Goal: Information Seeking & Learning: Learn about a topic

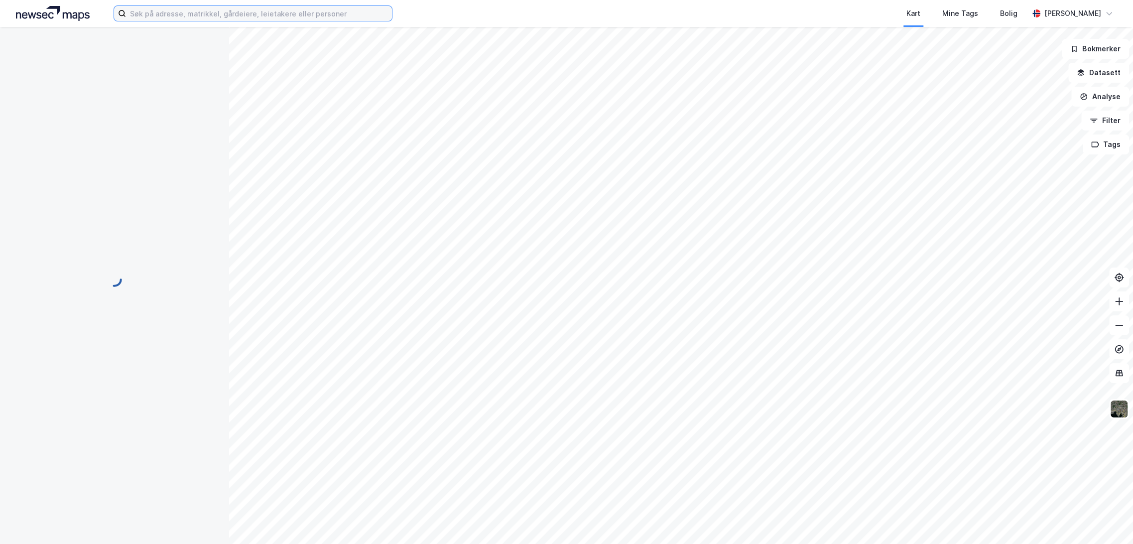
click at [225, 16] on input at bounding box center [259, 13] width 266 height 15
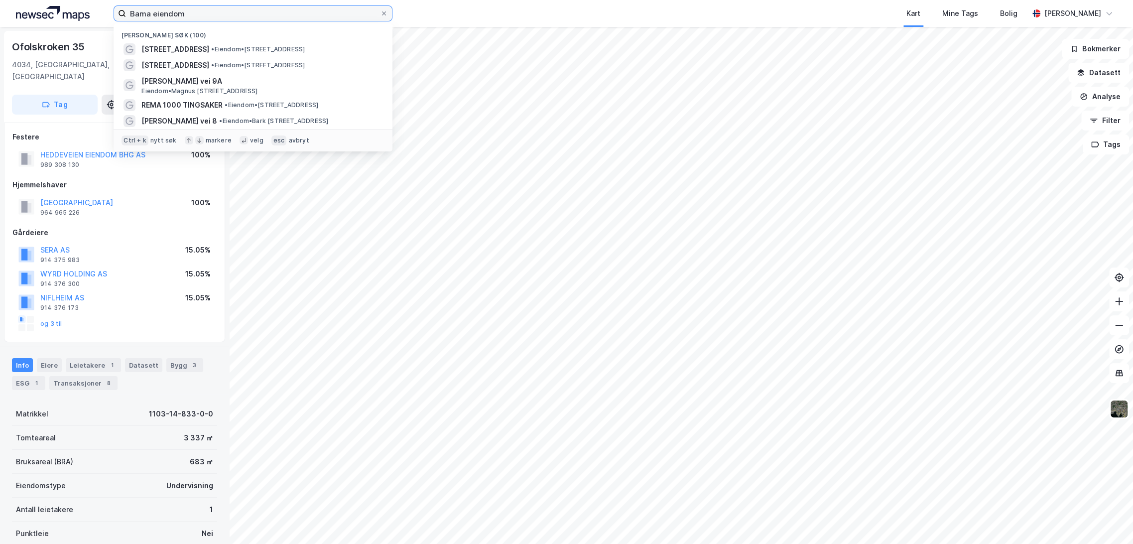
type input "Bama eiendom"
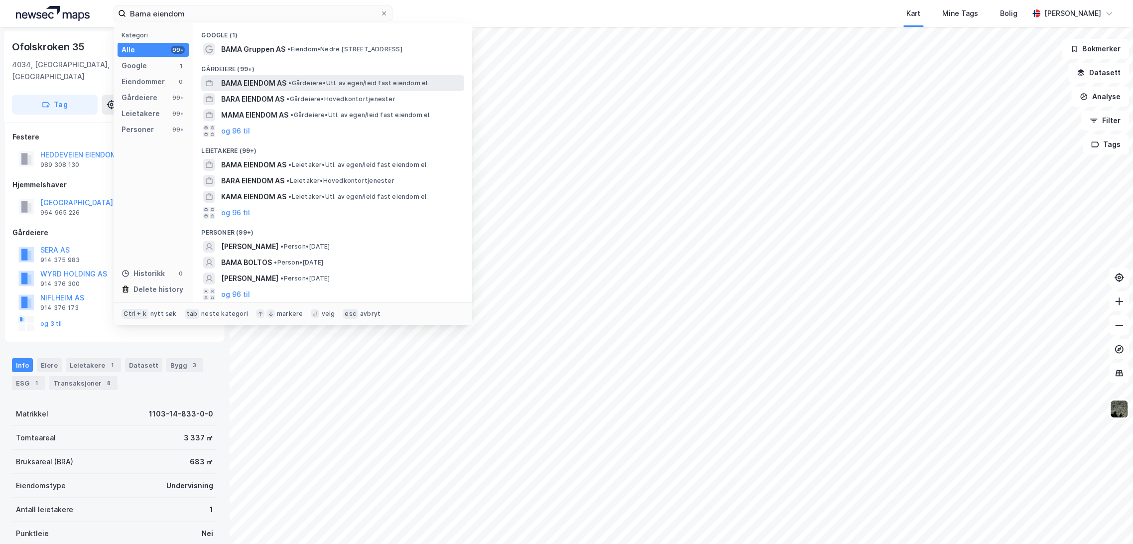
click at [297, 80] on span "• Gårdeiere • Utl. av egen/leid fast eiendom el." at bounding box center [358, 83] width 140 height 8
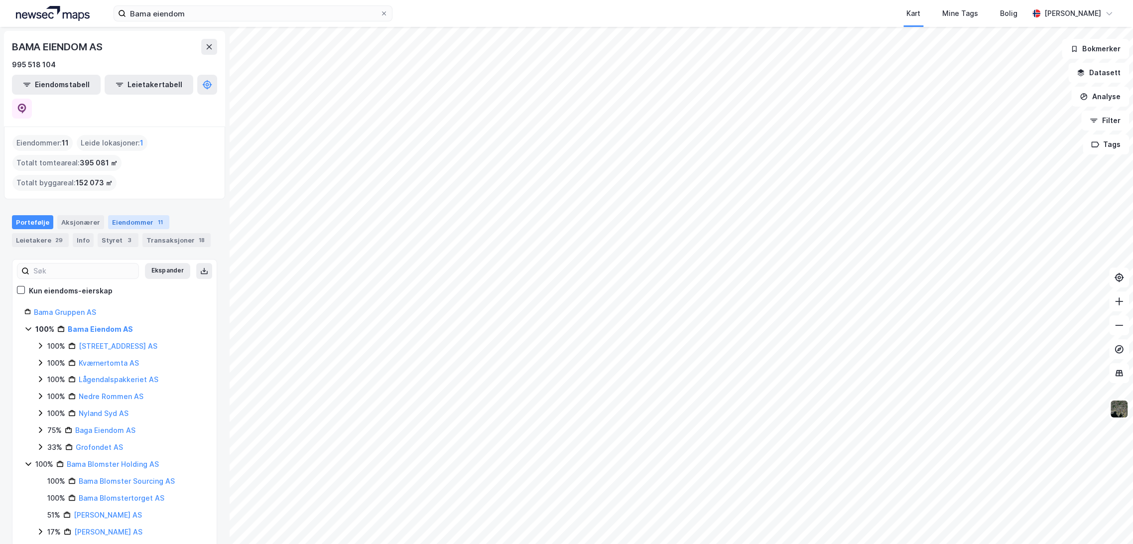
click at [133, 215] on div "Eiendommer 11" at bounding box center [138, 222] width 61 height 14
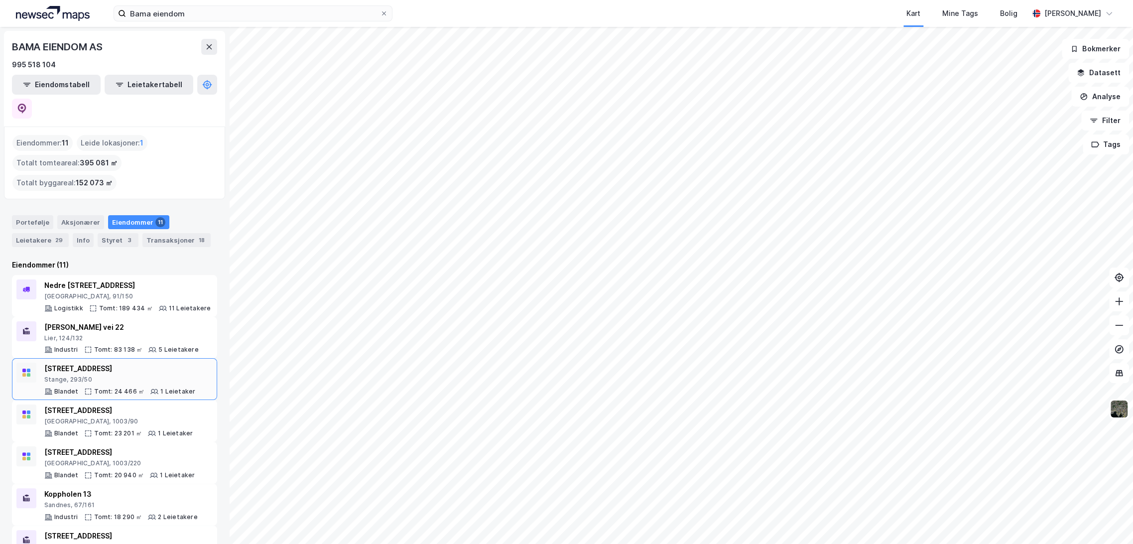
click at [108, 362] on div "Hansrudvegen 11 Stange, 293/50 Blandet Tomt: 24 466 ㎡ 1 Leietaker" at bounding box center [119, 378] width 151 height 33
drag, startPoint x: 120, startPoint y: 385, endPoint x: 107, endPoint y: 316, distance: 70.4
click at [107, 316] on div "Nedre Kalbakkvei 40 [GEOGRAPHIC_DATA], 91/150 Logistikk Tomt: 189 434 ㎡ 11 Leie…" at bounding box center [114, 505] width 205 height 460
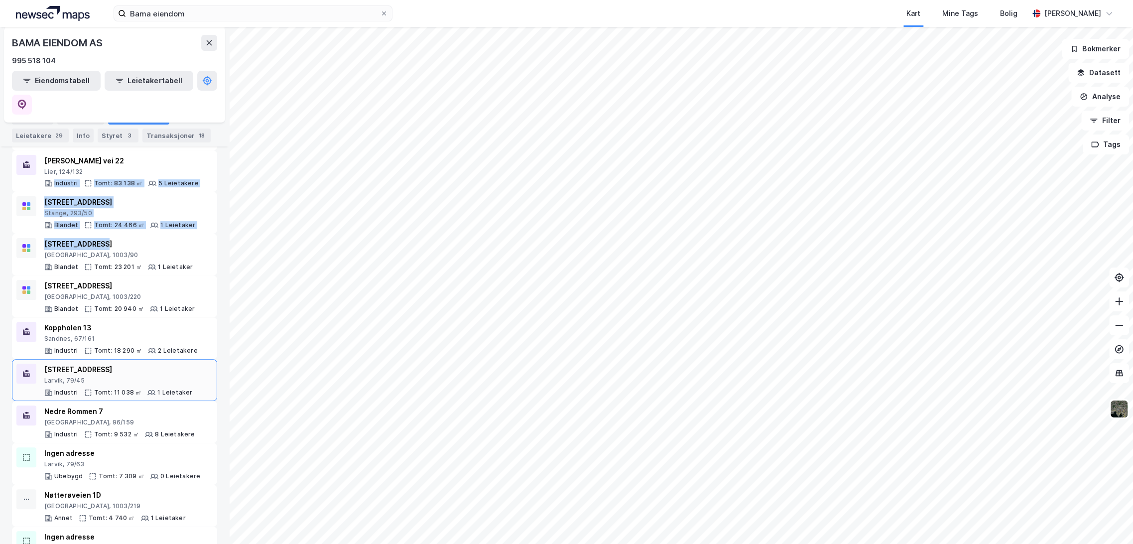
scroll to position [179, 0]
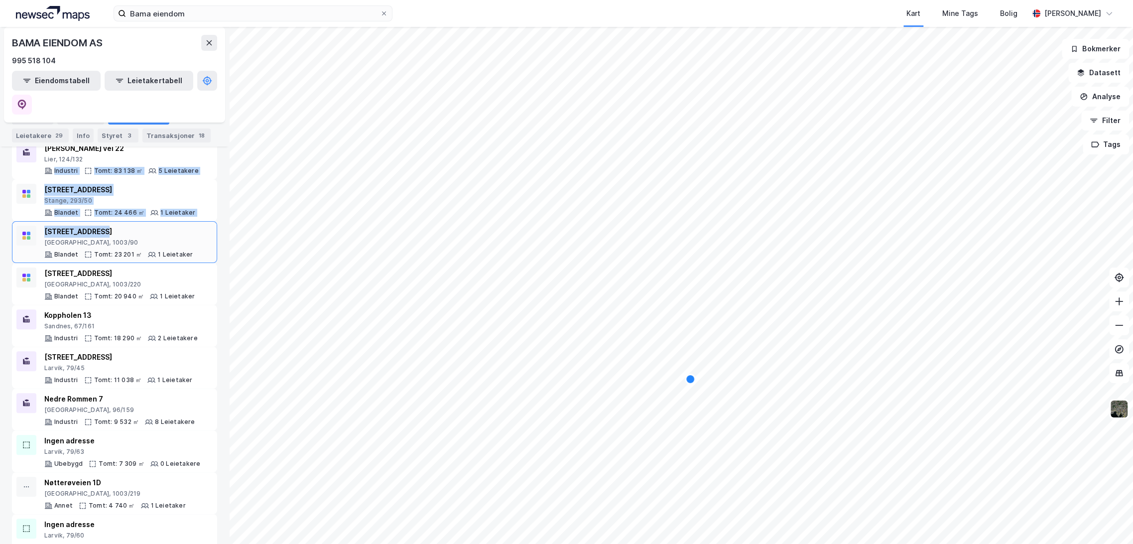
click at [142, 226] on div "[STREET_ADDRESS]" at bounding box center [118, 232] width 148 height 12
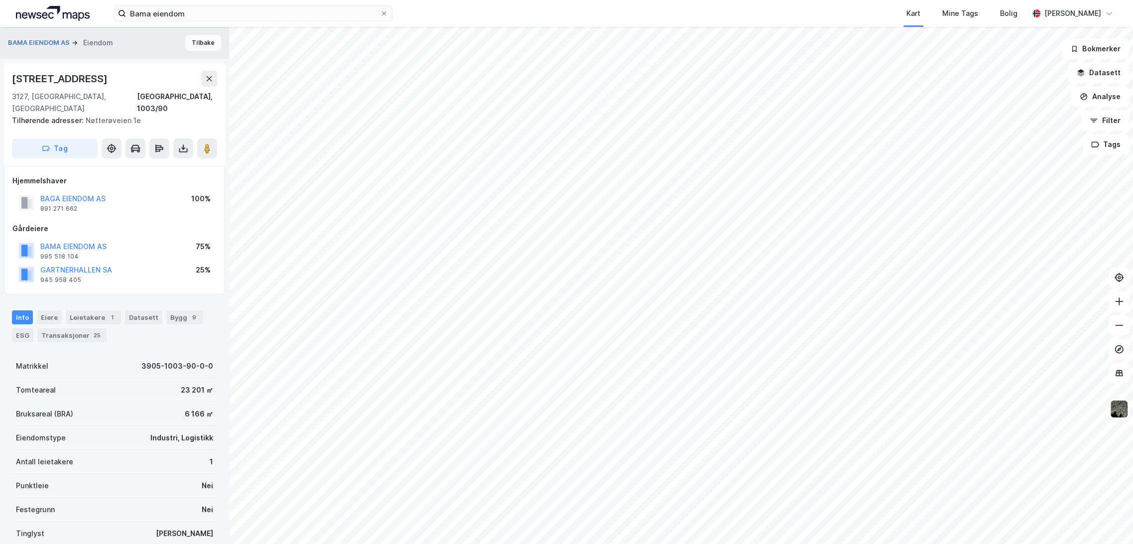
click at [194, 43] on button "Tilbake" at bounding box center [203, 43] width 36 height 16
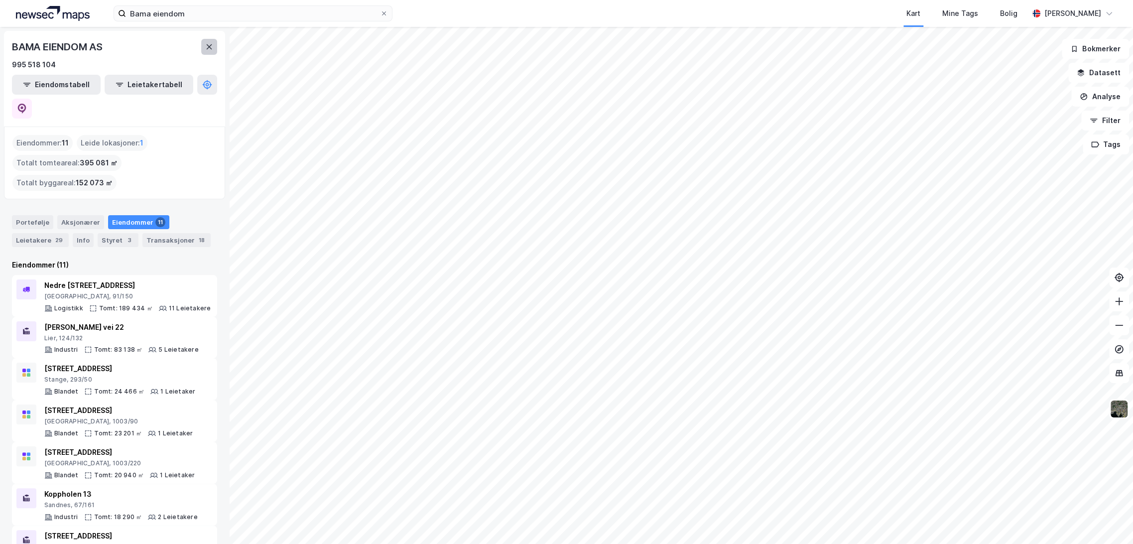
click at [207, 51] on button at bounding box center [209, 47] width 16 height 16
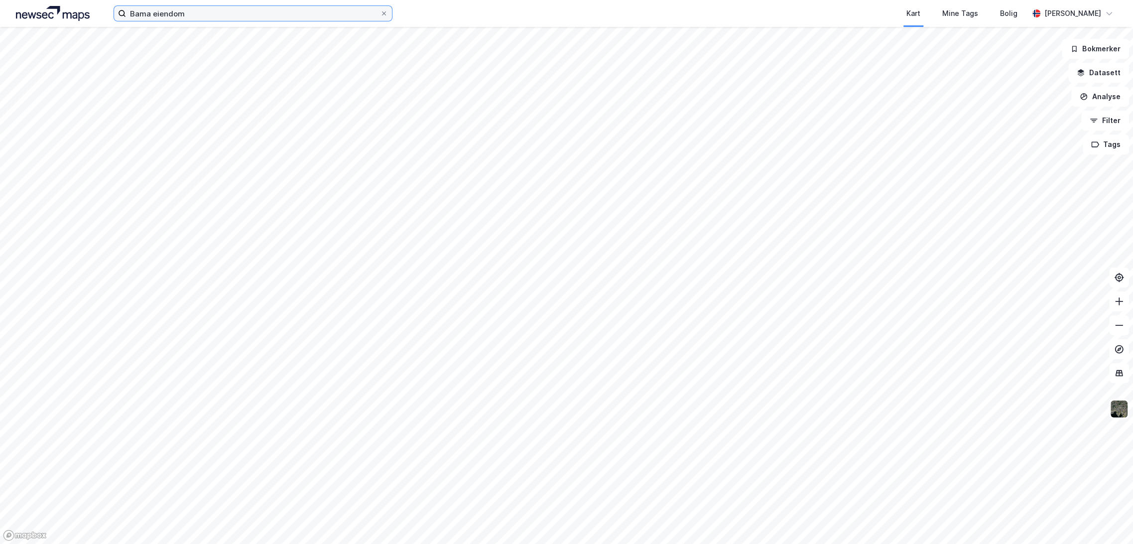
click at [180, 13] on input "Bama eiendom" at bounding box center [253, 13] width 254 height 15
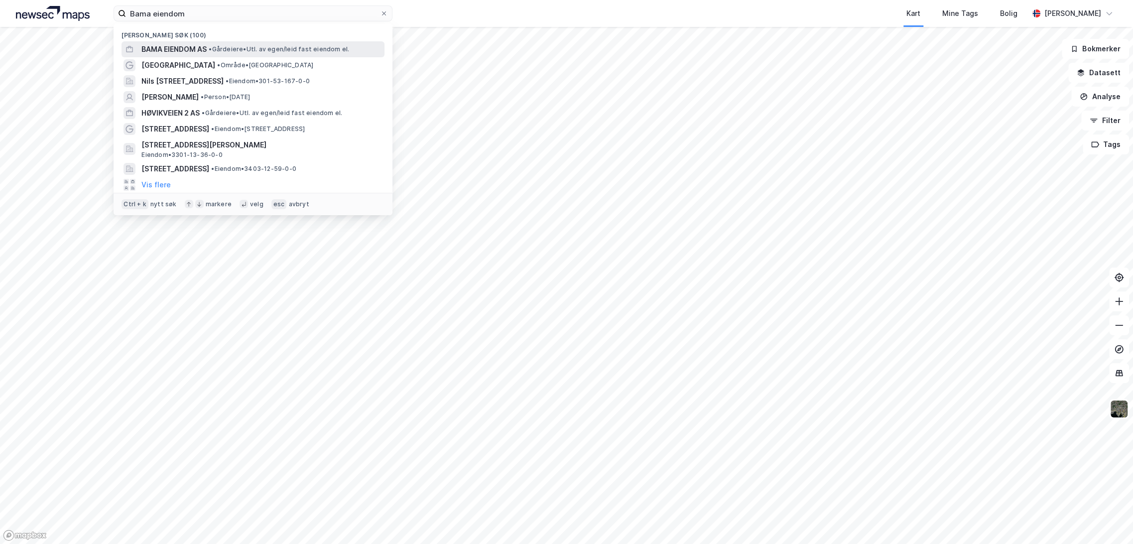
click at [230, 51] on span "• Gårdeiere • Utl. av egen/leid fast eiendom el." at bounding box center [279, 49] width 140 height 8
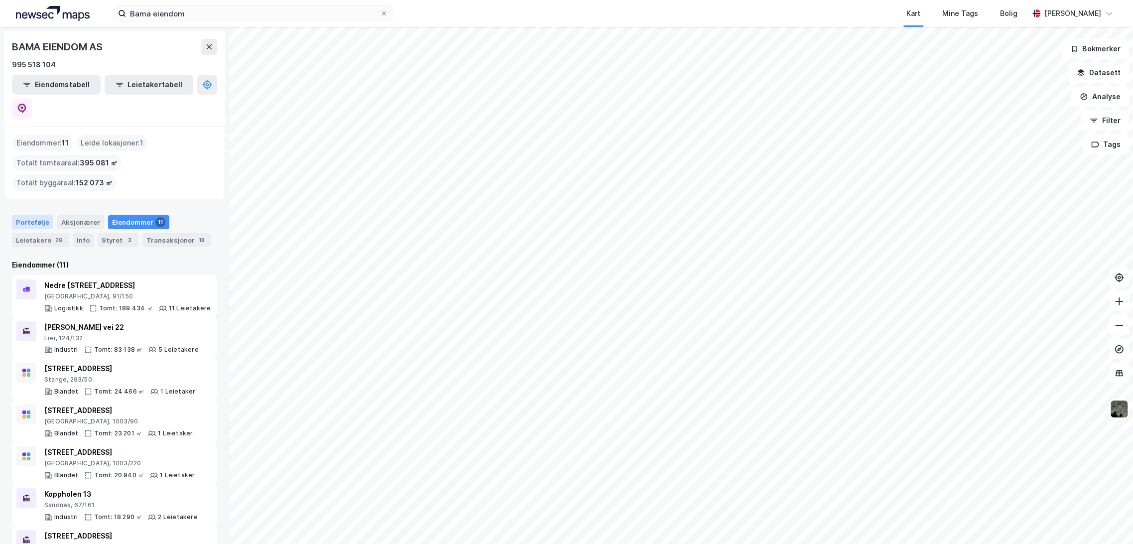
click at [32, 215] on div "Portefølje" at bounding box center [32, 222] width 41 height 14
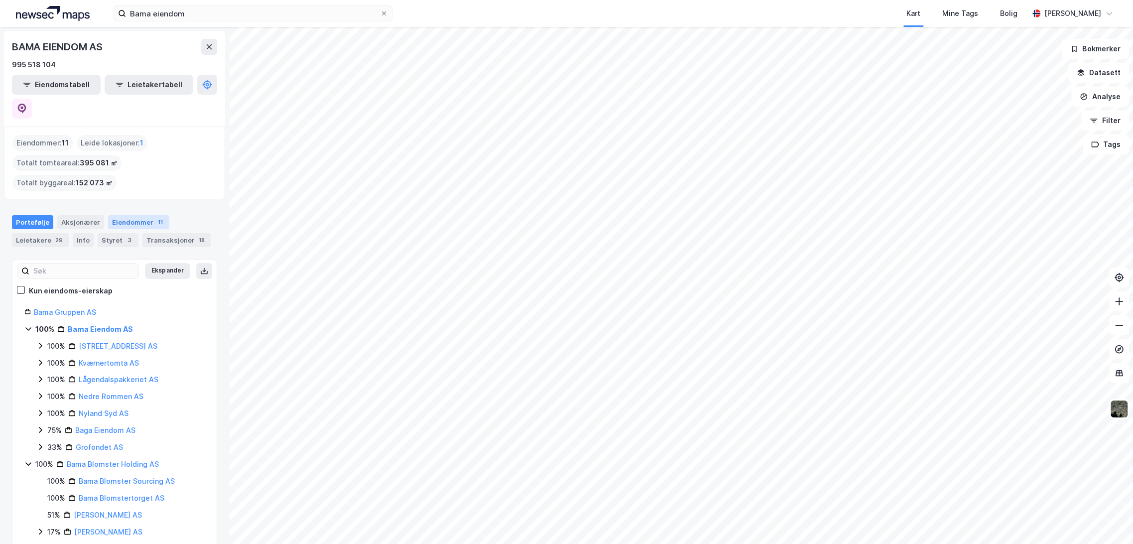
click at [110, 215] on div "Eiendommer 11" at bounding box center [138, 222] width 61 height 14
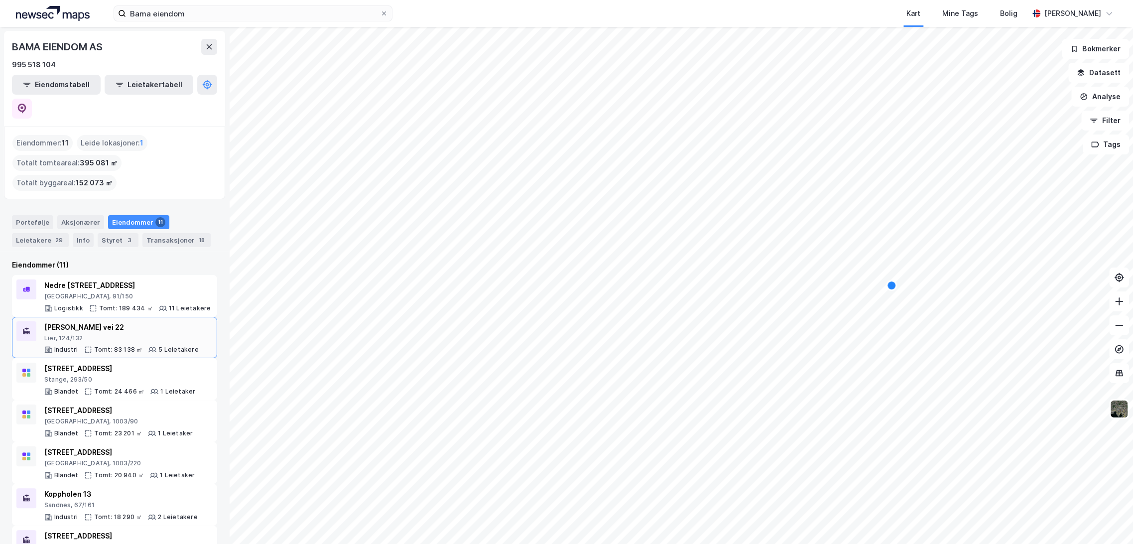
scroll to position [55, 0]
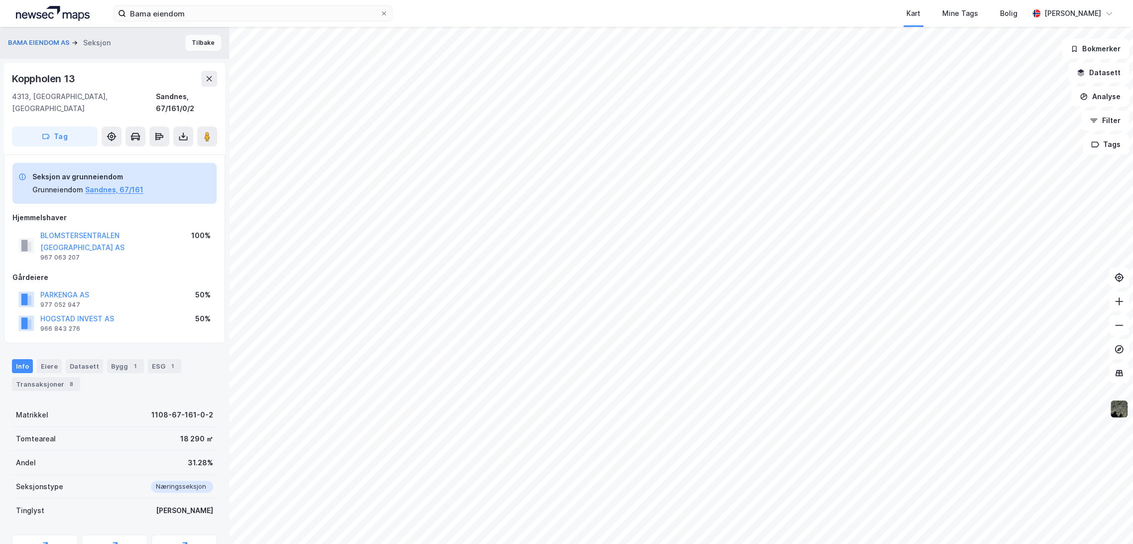
click at [195, 47] on button "Tilbake" at bounding box center [203, 43] width 36 height 16
